Goal: Transaction & Acquisition: Obtain resource

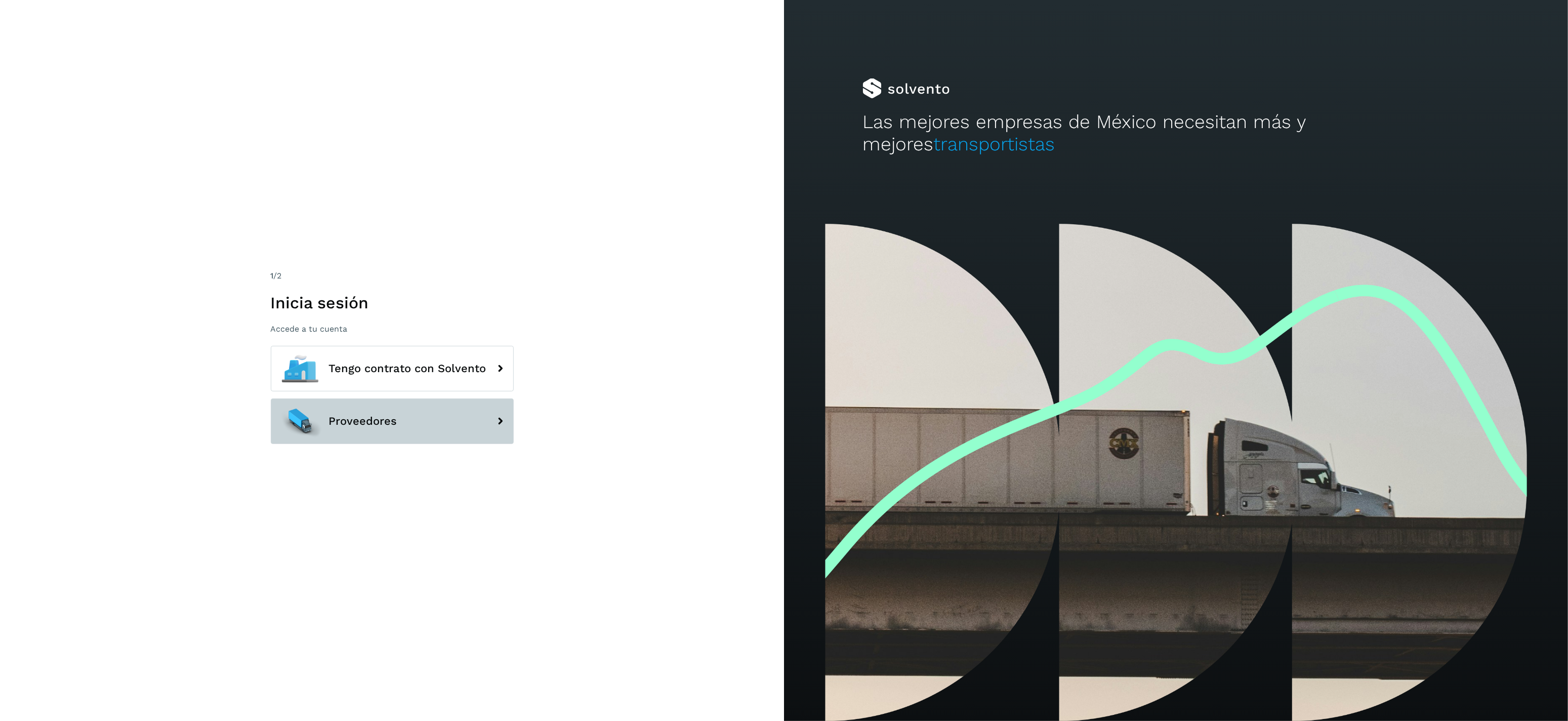
click at [403, 408] on button "Proveedores" at bounding box center [392, 421] width 243 height 46
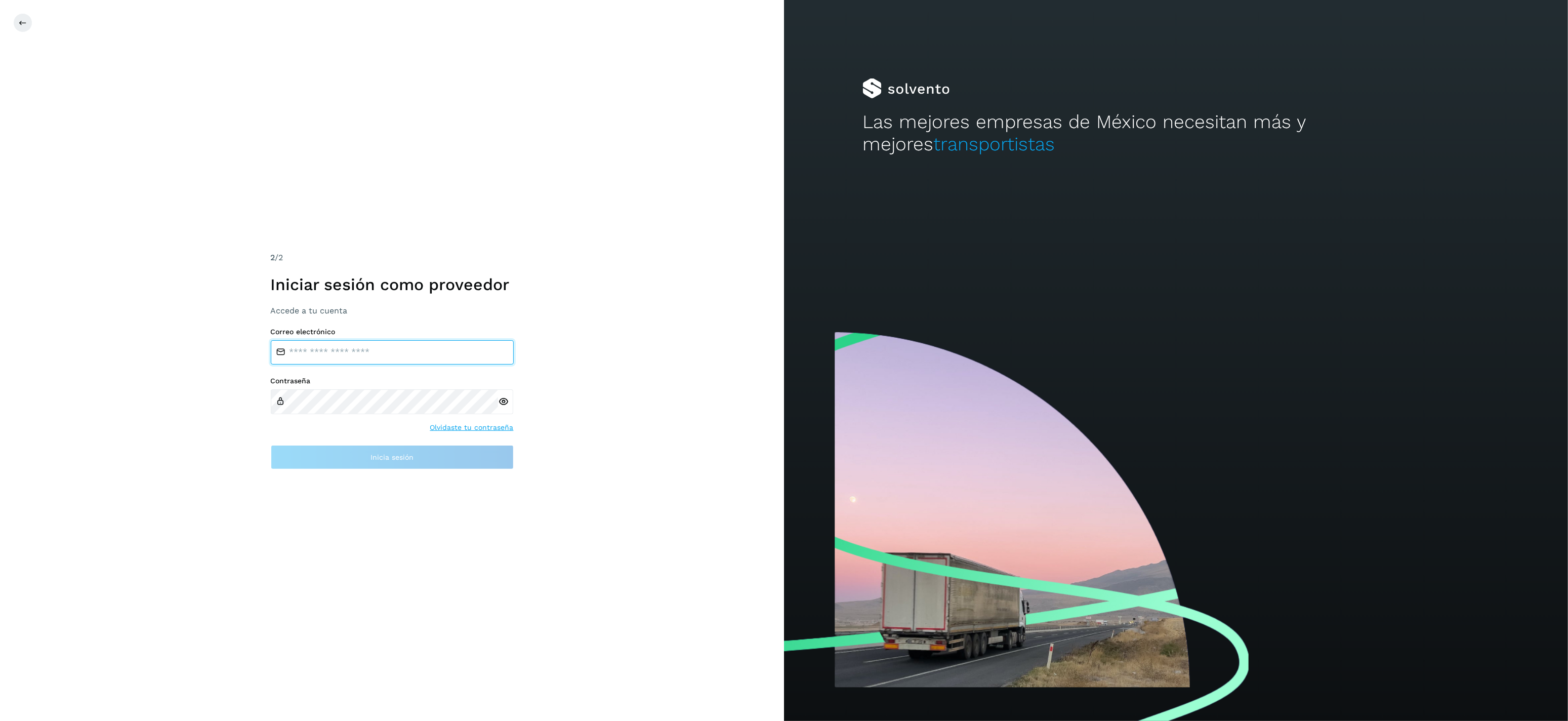
type input "**********"
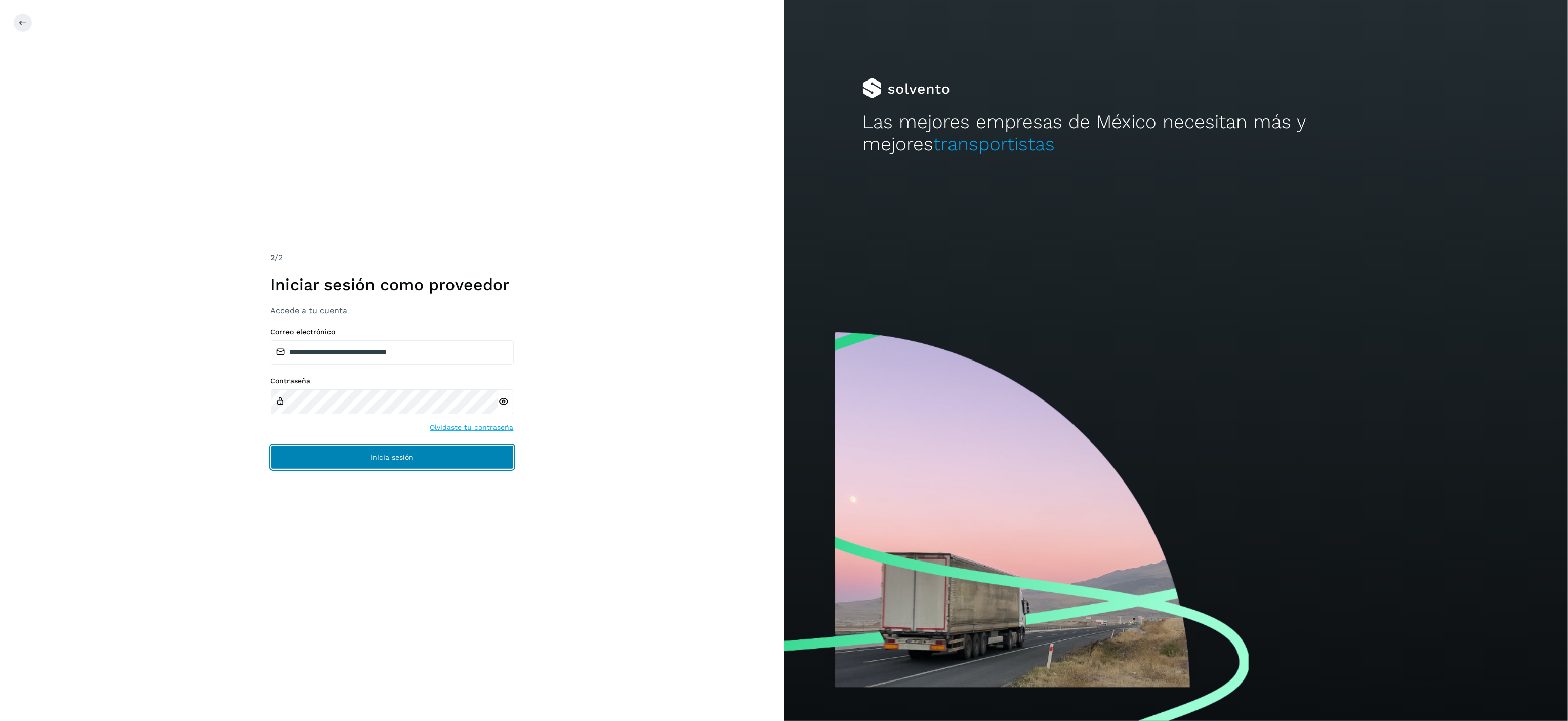
click at [399, 454] on span "Inicia sesión" at bounding box center [392, 457] width 43 height 7
click at [435, 454] on button "Inicia sesión" at bounding box center [392, 457] width 243 height 24
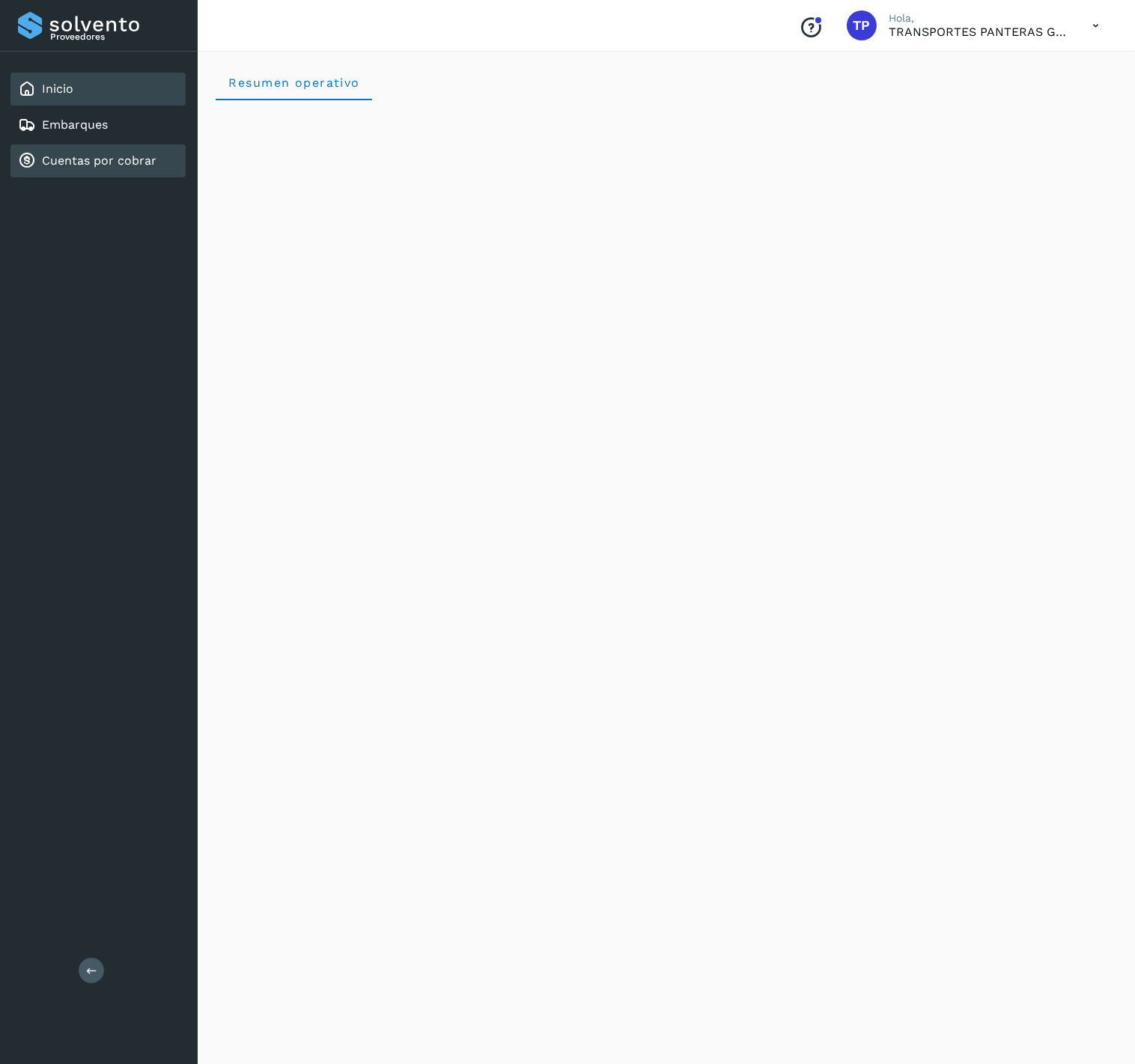
click at [59, 147] on div "Cuentas por cobrar" at bounding box center [98, 160] width 176 height 33
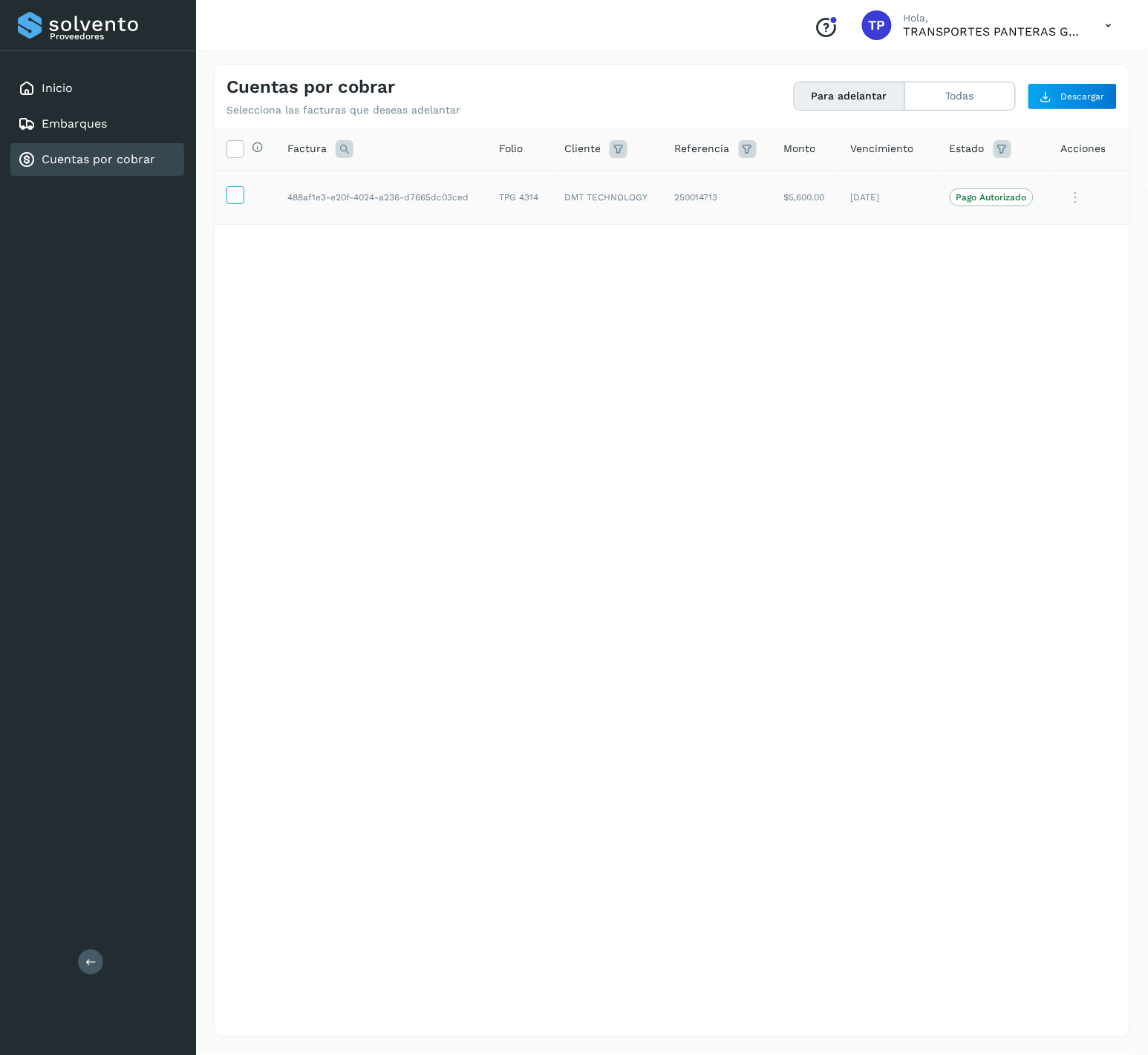
click at [237, 201] on icon at bounding box center [234, 194] width 15 height 15
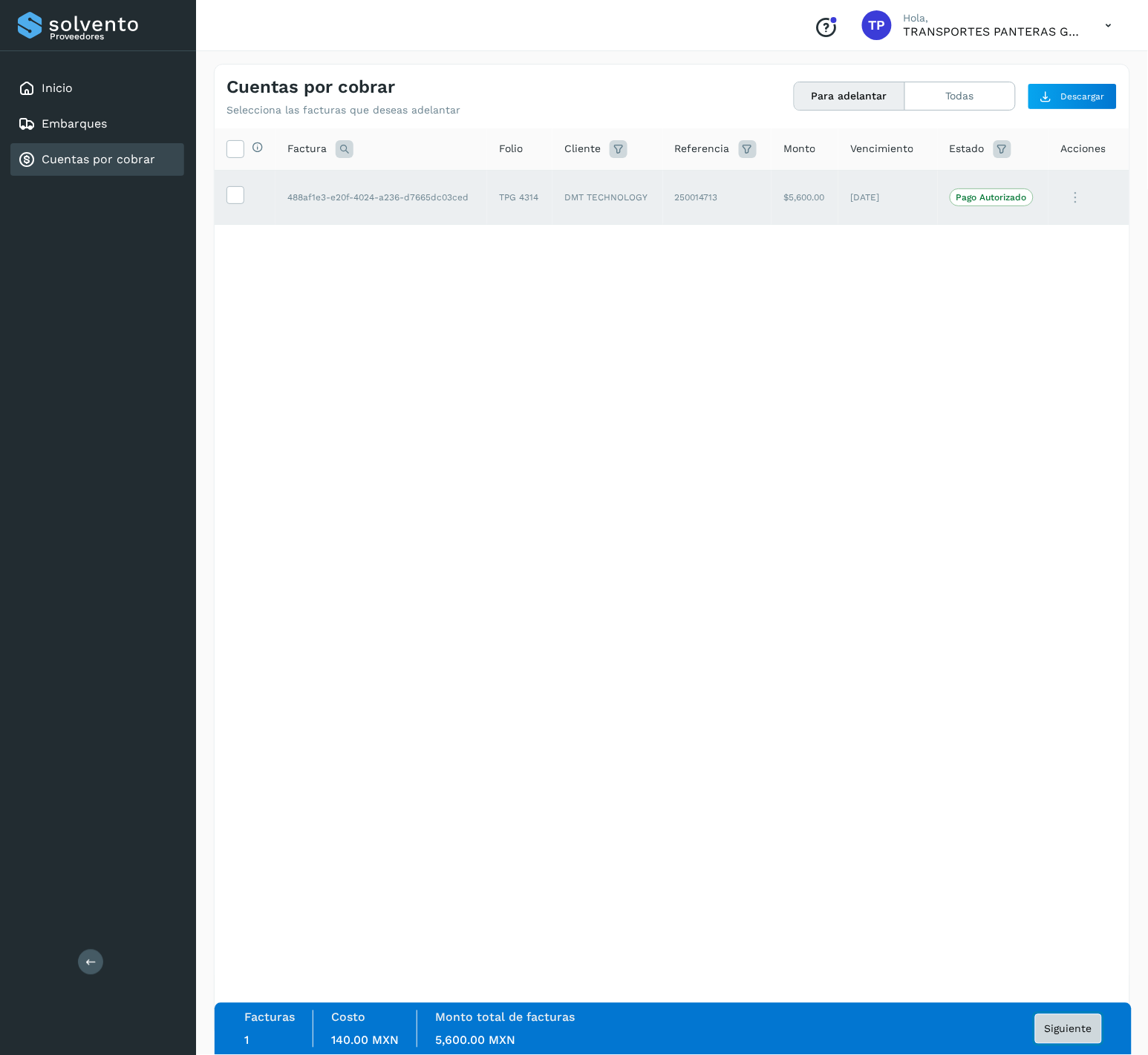
click at [1078, 1022] on button "Siguiente" at bounding box center [1068, 1029] width 67 height 29
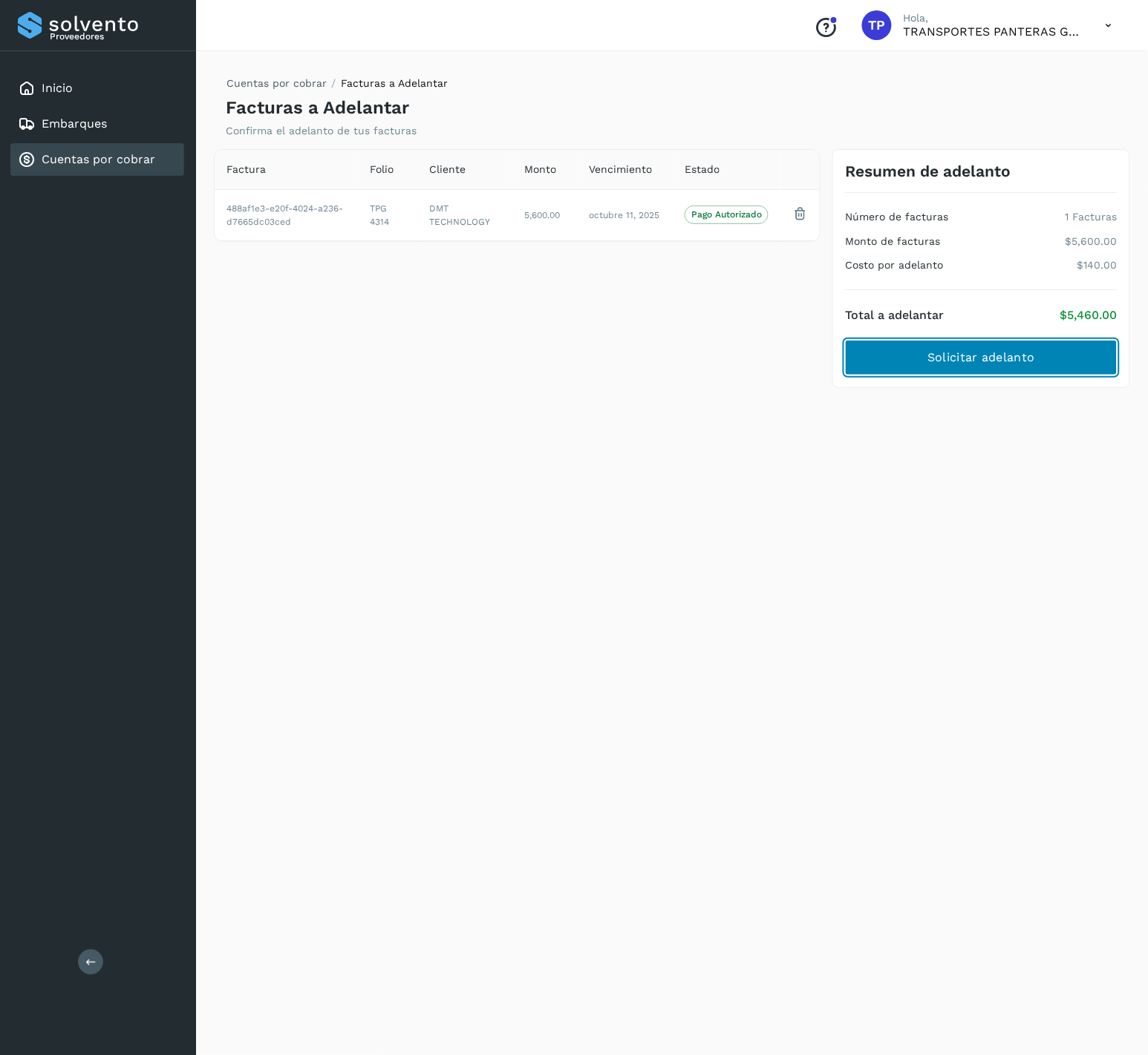
click at [1051, 346] on button "Solicitar adelanto" at bounding box center [980, 358] width 272 height 36
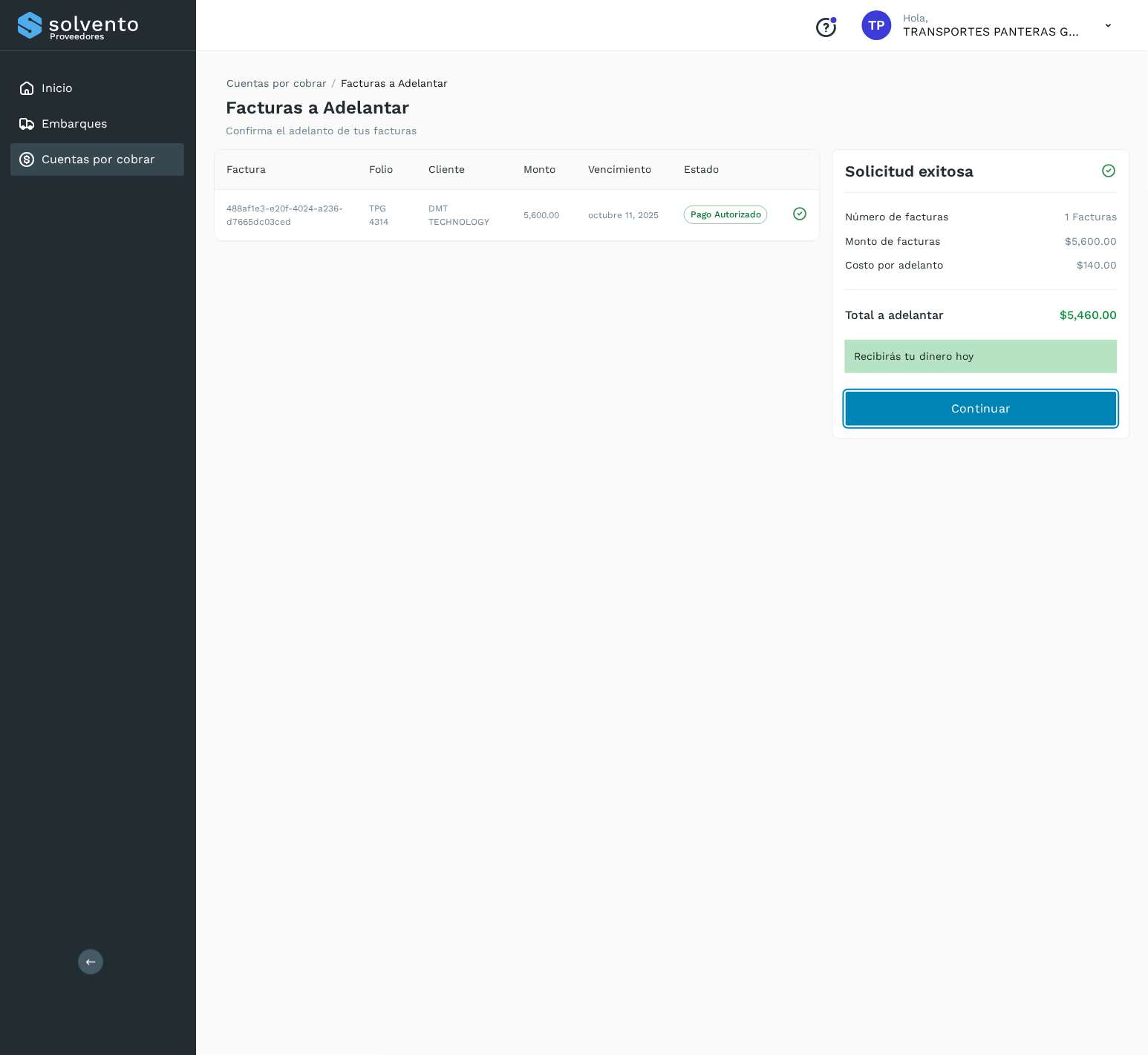
click at [919, 399] on button "Continuar" at bounding box center [980, 409] width 272 height 36
